Goal: Information Seeking & Learning: Understand process/instructions

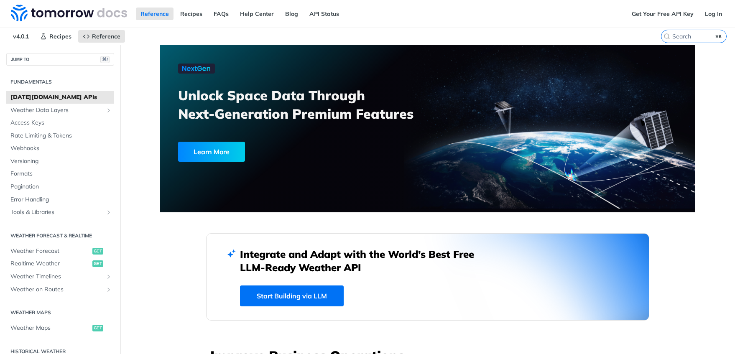
scroll to position [56, 0]
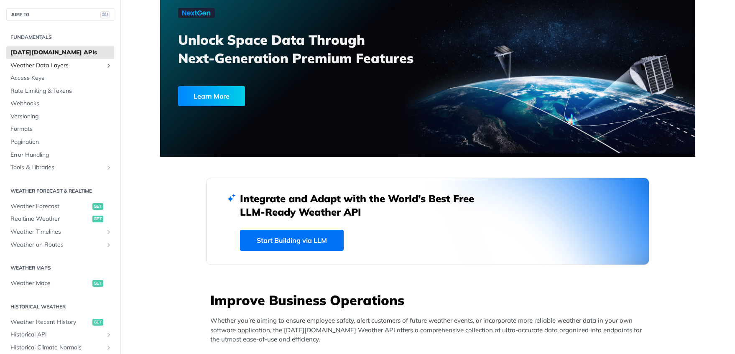
click at [51, 63] on span "Weather Data Layers" at bounding box center [56, 65] width 93 height 8
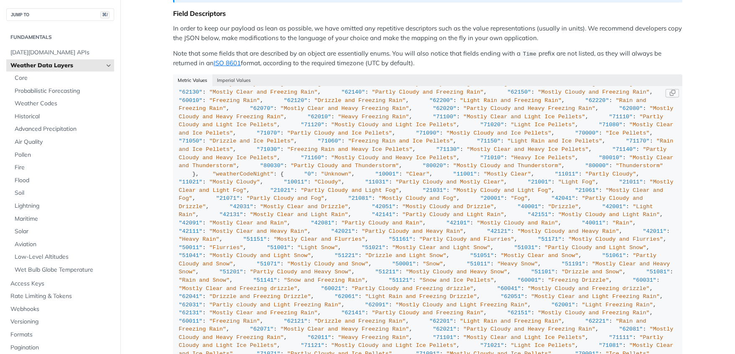
scroll to position [1767, 0]
click at [56, 93] on span "Probabilistic Forecasting" at bounding box center [63, 91] width 97 height 8
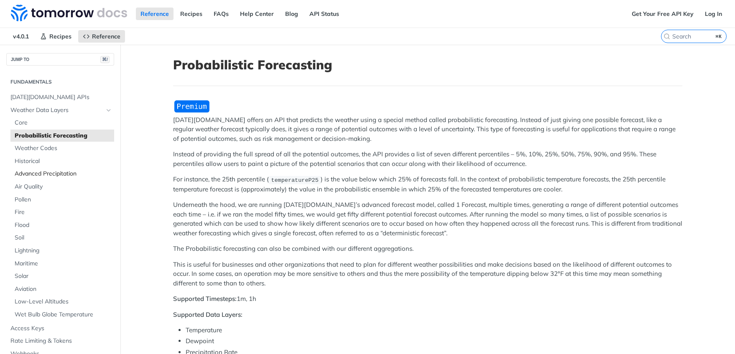
click at [44, 172] on span "Advanced Precipitation" at bounding box center [63, 174] width 97 height 8
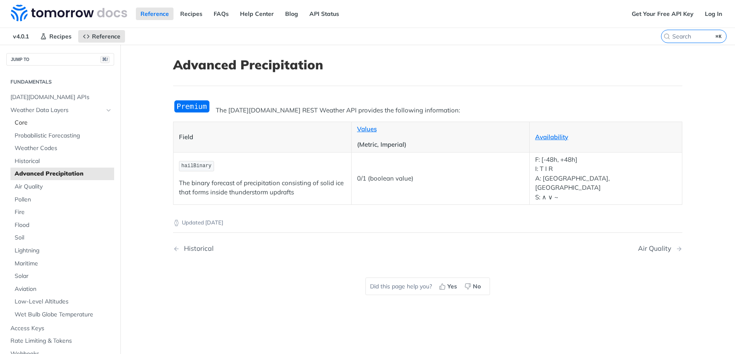
click at [43, 119] on span "Core" at bounding box center [63, 123] width 97 height 8
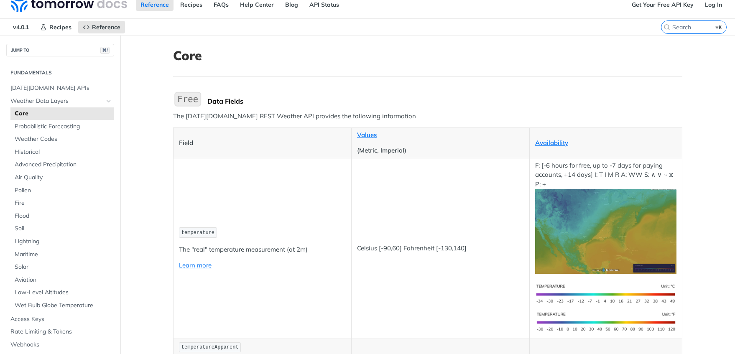
scroll to position [23, 0]
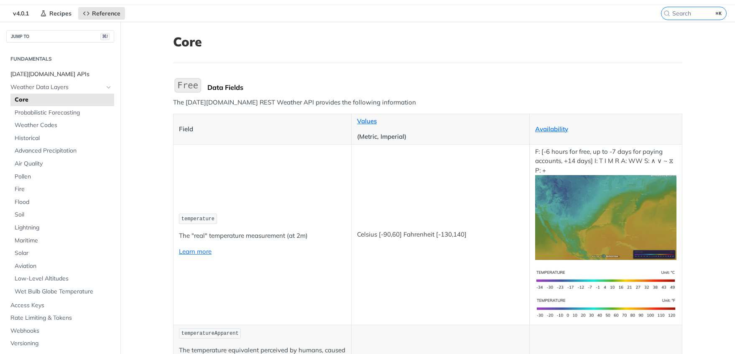
click at [29, 76] on span "[DATE][DOMAIN_NAME] APIs" at bounding box center [61, 74] width 102 height 8
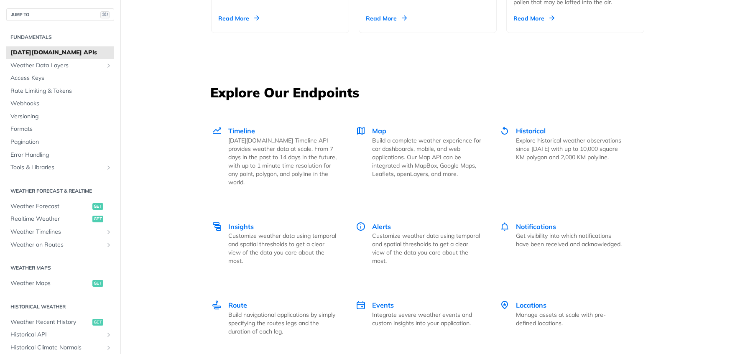
scroll to position [1084, 0]
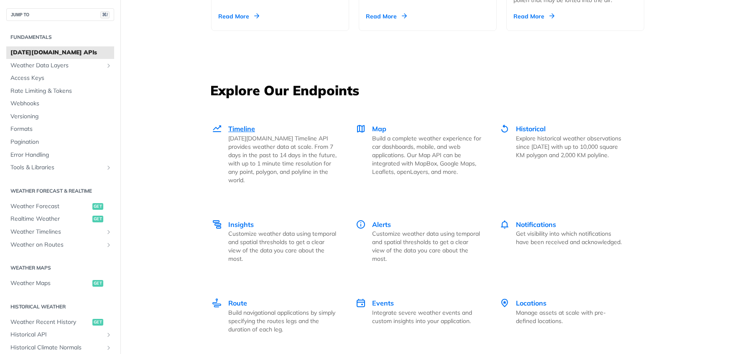
click at [243, 130] on span "Timeline" at bounding box center [241, 129] width 27 height 8
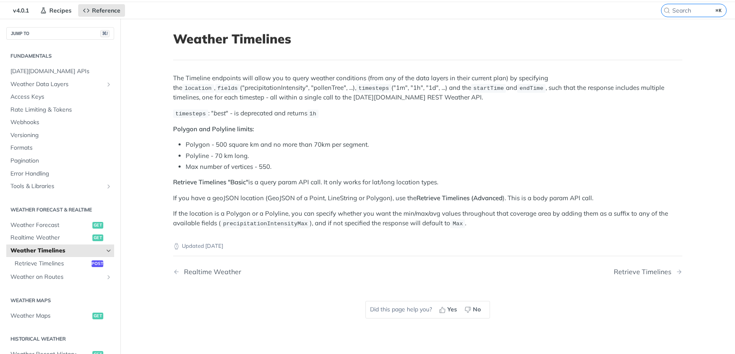
scroll to position [26, 0]
click at [39, 228] on span "Weather Forecast" at bounding box center [50, 226] width 80 height 8
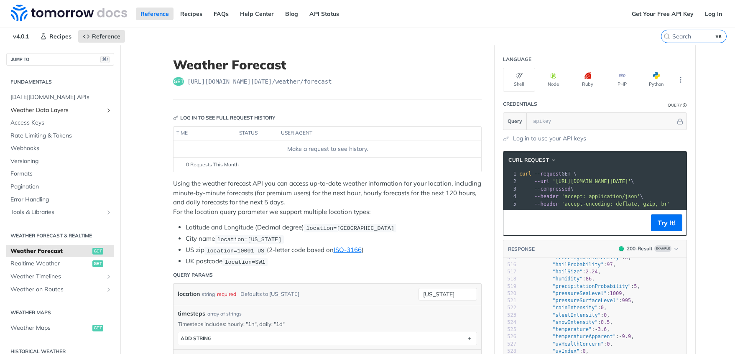
click at [63, 110] on span "Weather Data Layers" at bounding box center [56, 110] width 93 height 8
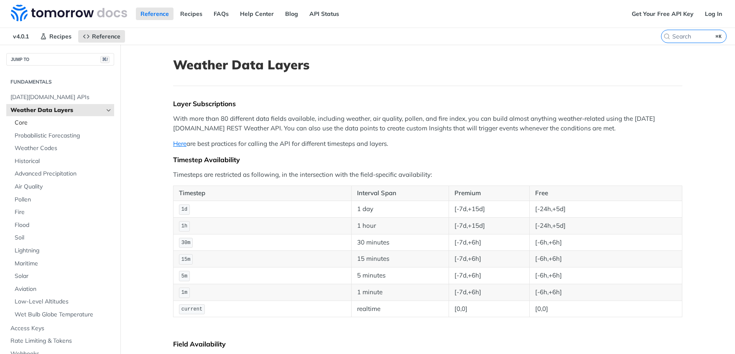
click at [59, 123] on span "Core" at bounding box center [63, 123] width 97 height 8
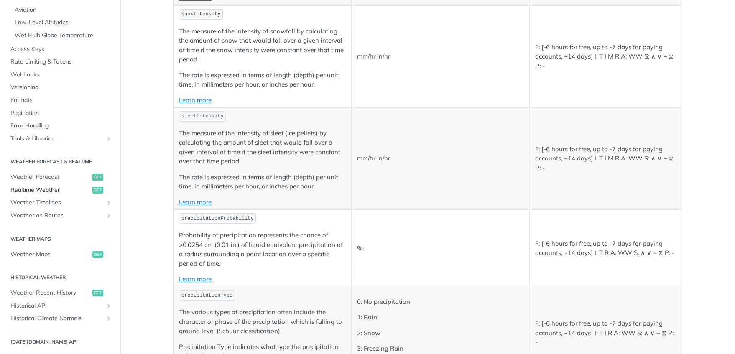
click at [54, 191] on span "Realtime Weather" at bounding box center [50, 190] width 80 height 8
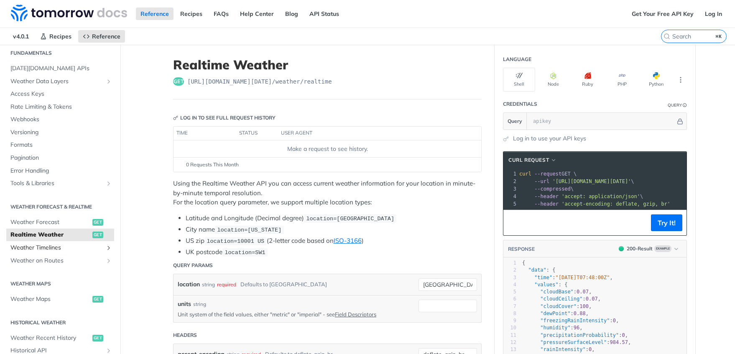
click at [64, 244] on span "Weather Timelines" at bounding box center [56, 248] width 93 height 8
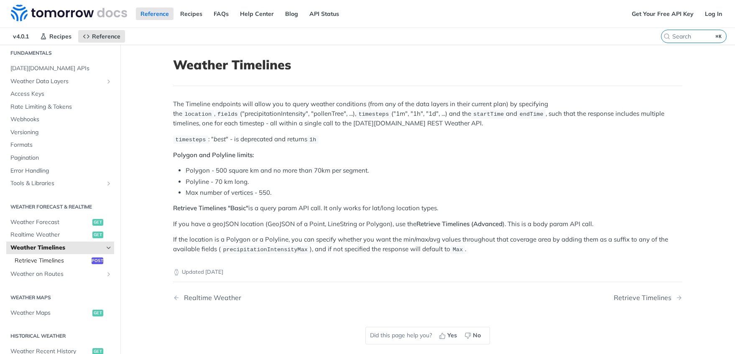
click at [61, 262] on span "Retrieve Timelines" at bounding box center [52, 261] width 75 height 8
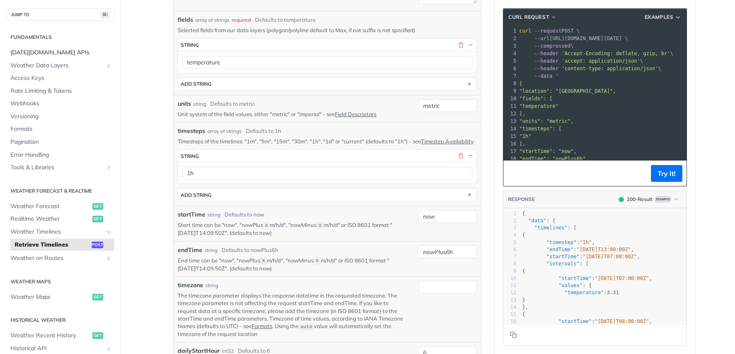
click at [47, 52] on span "[DATE][DOMAIN_NAME] APIs" at bounding box center [61, 52] width 102 height 8
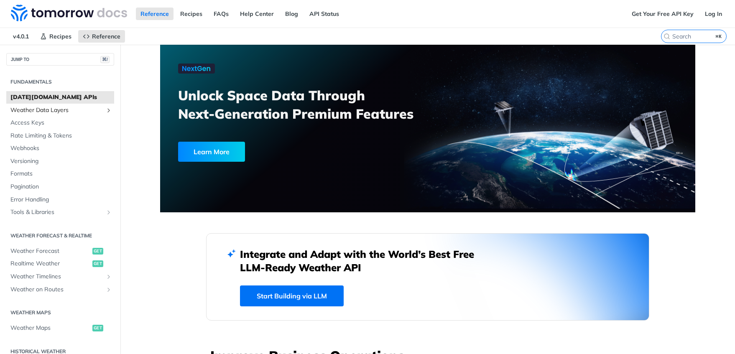
click at [60, 111] on span "Weather Data Layers" at bounding box center [56, 110] width 93 height 8
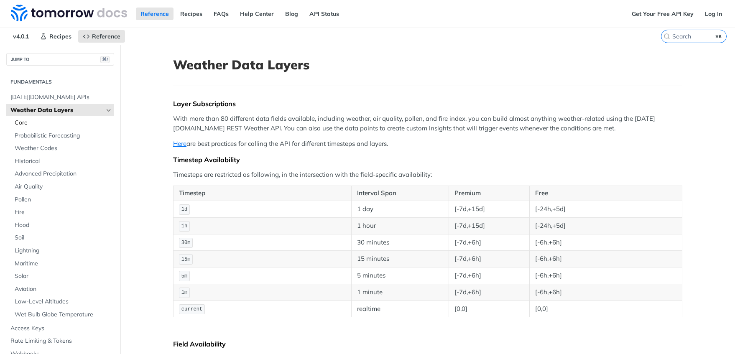
click at [36, 123] on span "Core" at bounding box center [63, 123] width 97 height 8
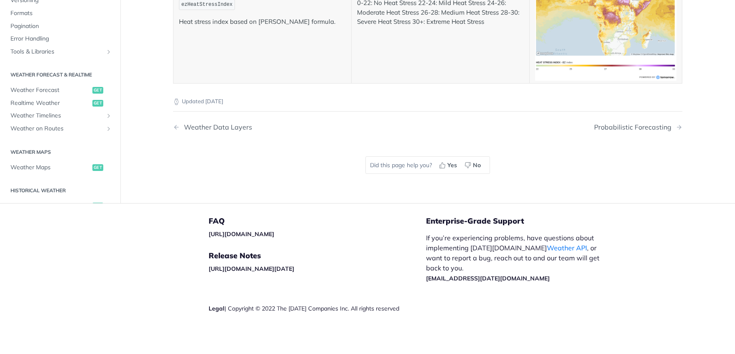
scroll to position [176, 0]
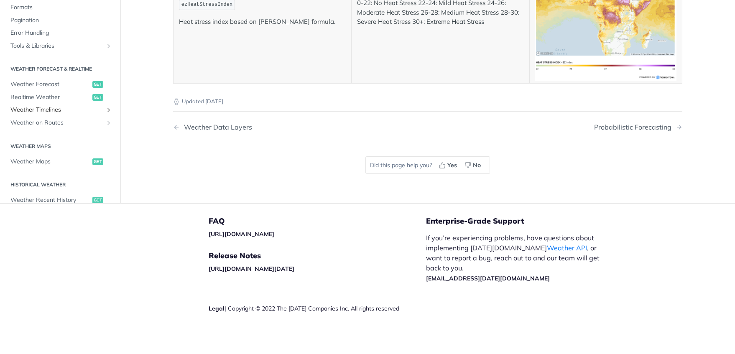
click at [62, 115] on span "Weather Timelines" at bounding box center [56, 110] width 93 height 8
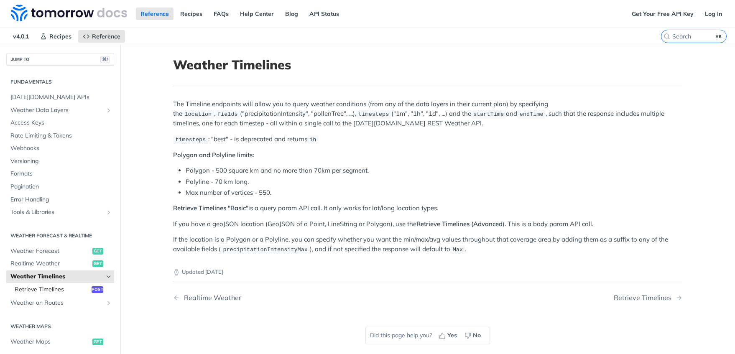
click at [62, 291] on span "Retrieve Timelines" at bounding box center [52, 290] width 75 height 8
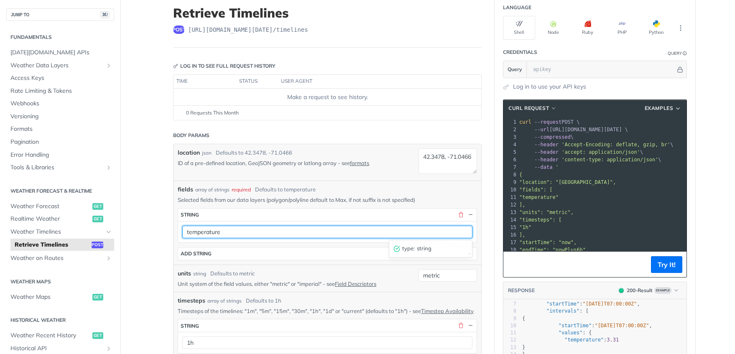
click at [309, 232] on input "temperature" at bounding box center [327, 232] width 290 height 13
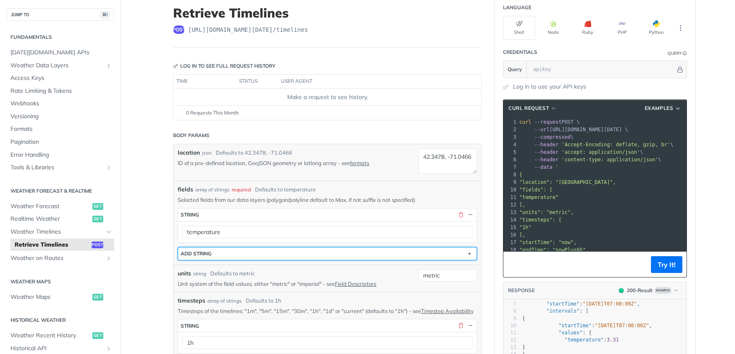
click at [285, 258] on button "ADD string" at bounding box center [327, 254] width 299 height 13
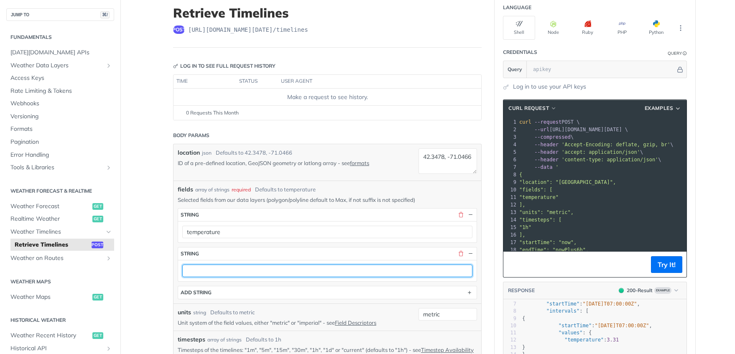
click at [275, 272] on input "text" at bounding box center [327, 271] width 290 height 13
type input "thunderstormProbability"
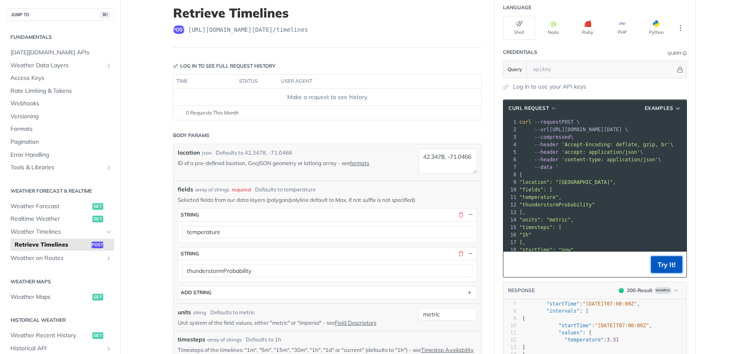
click at [670, 266] on button "Try It!" at bounding box center [666, 264] width 31 height 17
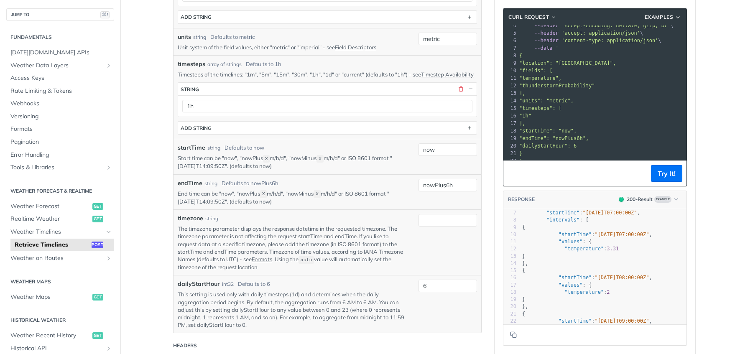
scroll to position [330, 0]
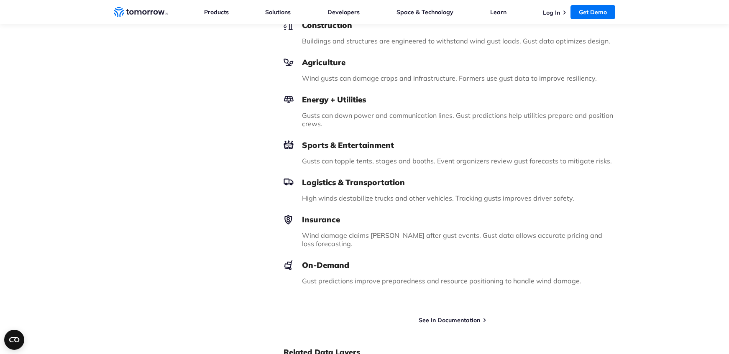
scroll to position [406, 0]
